Goal: Check status

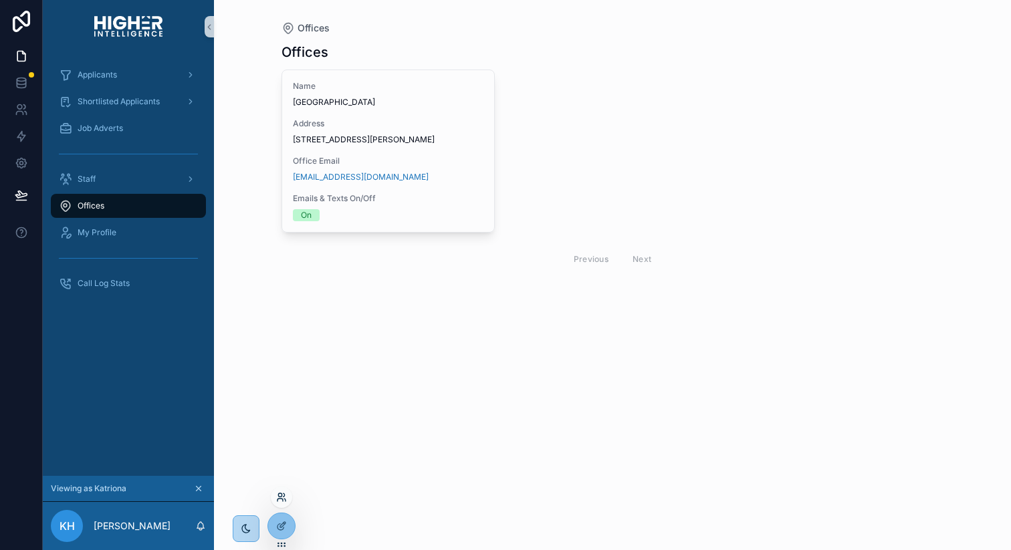
click at [285, 496] on icon at bounding box center [281, 497] width 11 height 11
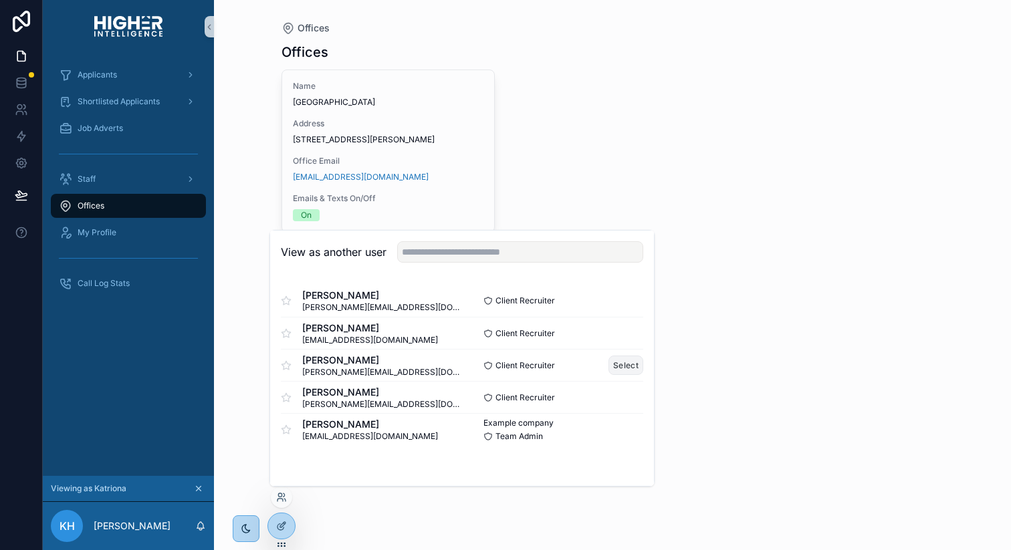
click at [619, 362] on button "Select" at bounding box center [626, 365] width 35 height 19
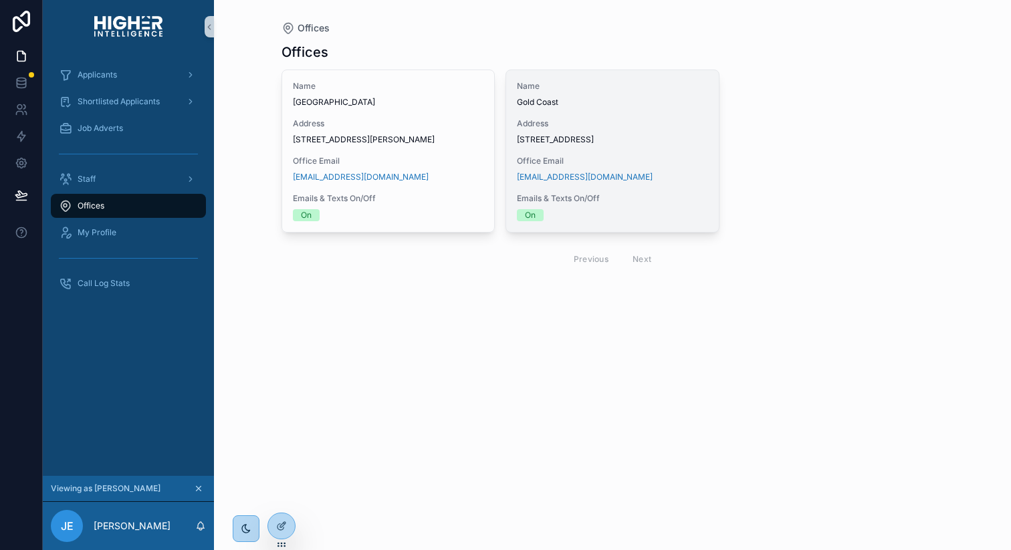
click at [587, 145] on span "Level 3, Suite 31/130 Bundall Rd, Bundall QLD 4217" at bounding box center [612, 139] width 191 height 11
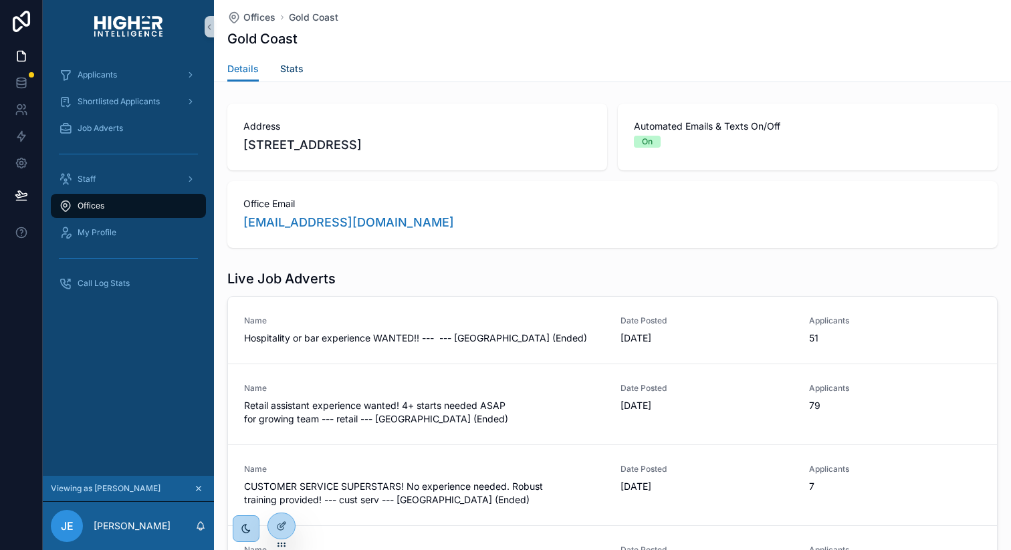
click at [292, 65] on span "Stats" at bounding box center [291, 68] width 23 height 13
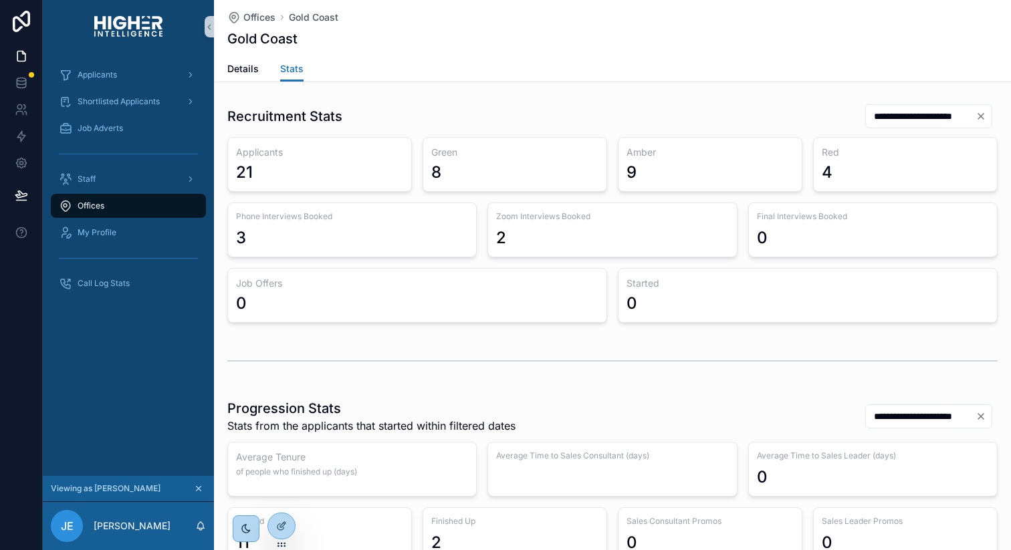
click at [880, 116] on input "**********" at bounding box center [921, 116] width 110 height 19
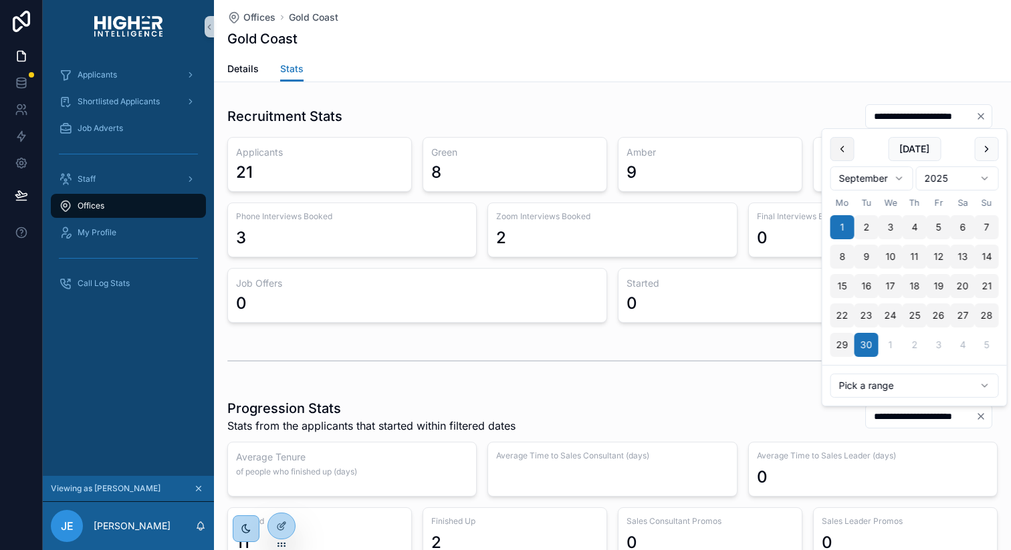
click at [847, 148] on button at bounding box center [843, 149] width 24 height 24
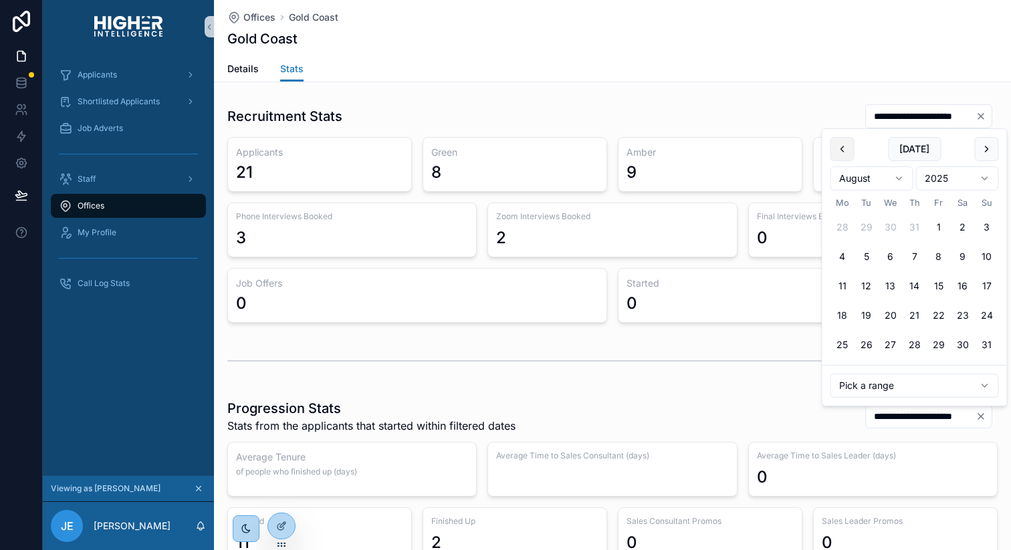
click at [842, 144] on button at bounding box center [843, 149] width 24 height 24
click at [869, 227] on button "1" at bounding box center [867, 227] width 24 height 24
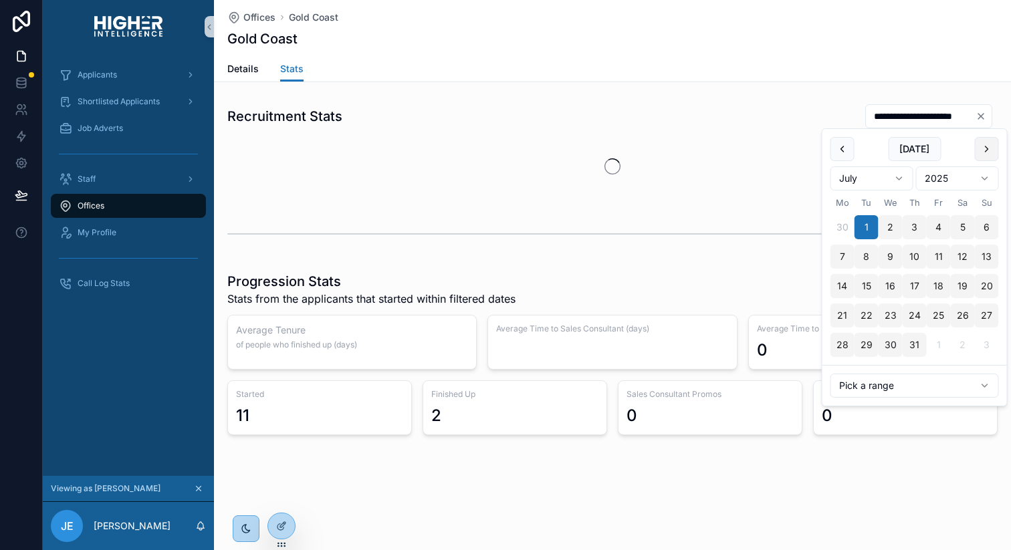
click at [990, 147] on button at bounding box center [987, 149] width 24 height 24
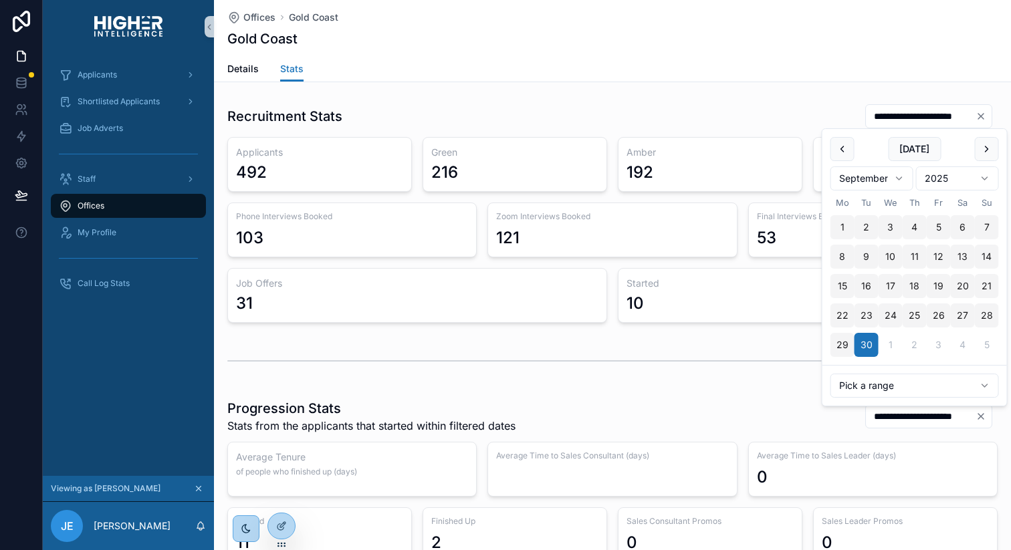
click at [942, 259] on button "12" at bounding box center [939, 257] width 24 height 24
type input "**********"
click at [722, 55] on div "Offices Gold Coast Gold Coast" at bounding box center [612, 28] width 771 height 56
